Goal: Information Seeking & Learning: Learn about a topic

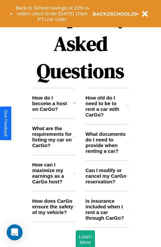
scroll to position [805, 0]
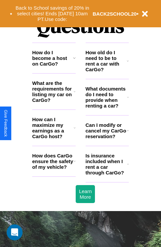
click at [54, 169] on h3 "How does CarGo ensure the safety of my vehicle?" at bounding box center [53, 161] width 42 height 17
click at [128, 63] on icon at bounding box center [128, 60] width 2 height 5
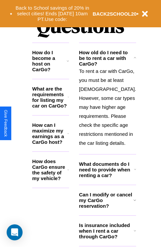
click at [54, 172] on h3 "How does CarGo ensure the safety of my vehicle?" at bounding box center [49, 169] width 35 height 23
click at [69, 172] on icon at bounding box center [68, 169] width 2 height 5
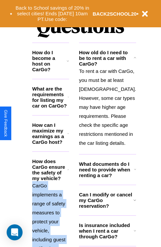
scroll to position [868, 0]
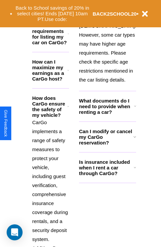
click at [107, 176] on h3 "Is insurance included when I rent a car through CarGo?" at bounding box center [106, 167] width 55 height 17
click at [107, 115] on h3 "What documents do I need to provide when renting a car?" at bounding box center [106, 106] width 55 height 17
click at [128, 8] on div "Back to School savings of 20% in select cities! Ends [DATE] 10am PT. Use code: …" at bounding box center [74, 13] width 129 height 21
